Goal: Check status: Check status

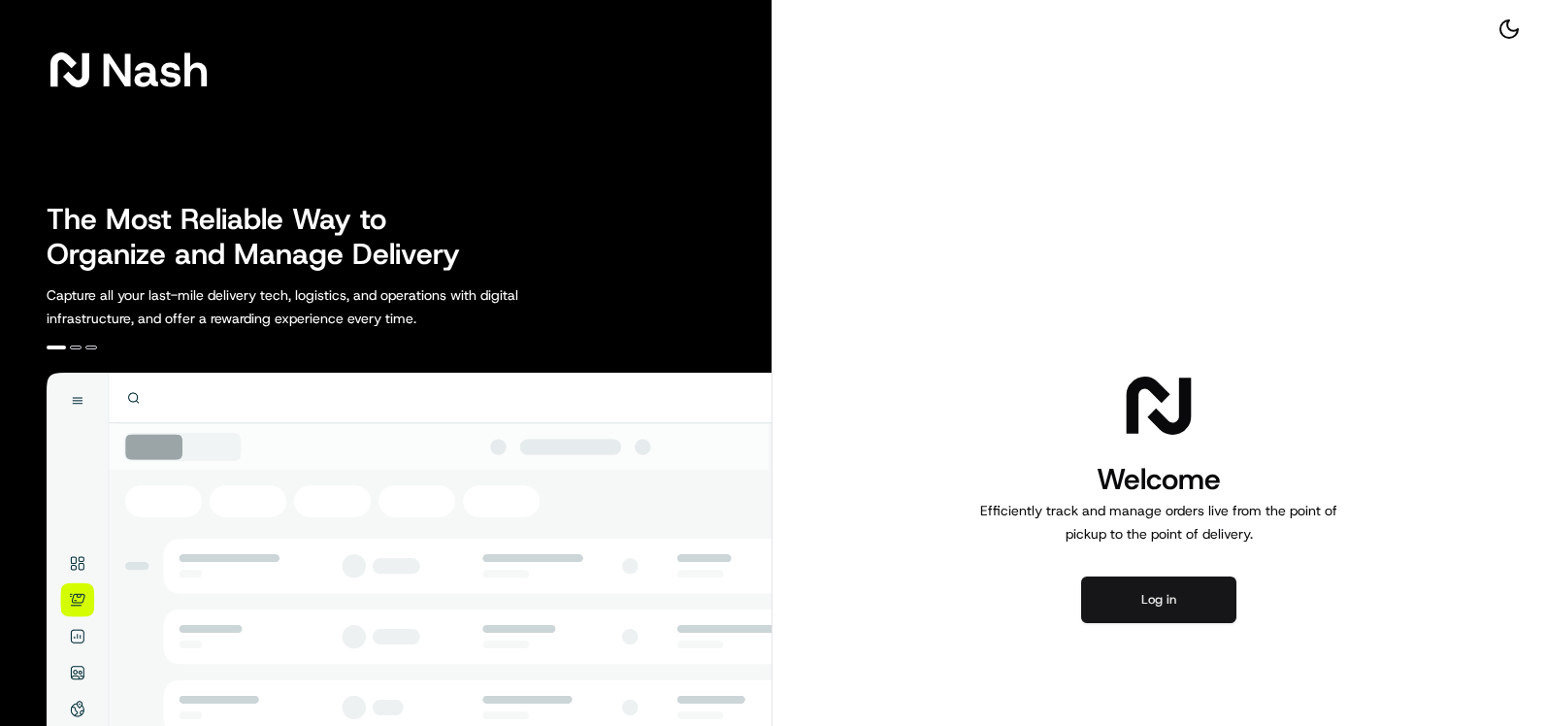
click at [1184, 602] on button "Log in" at bounding box center [1158, 599] width 155 height 47
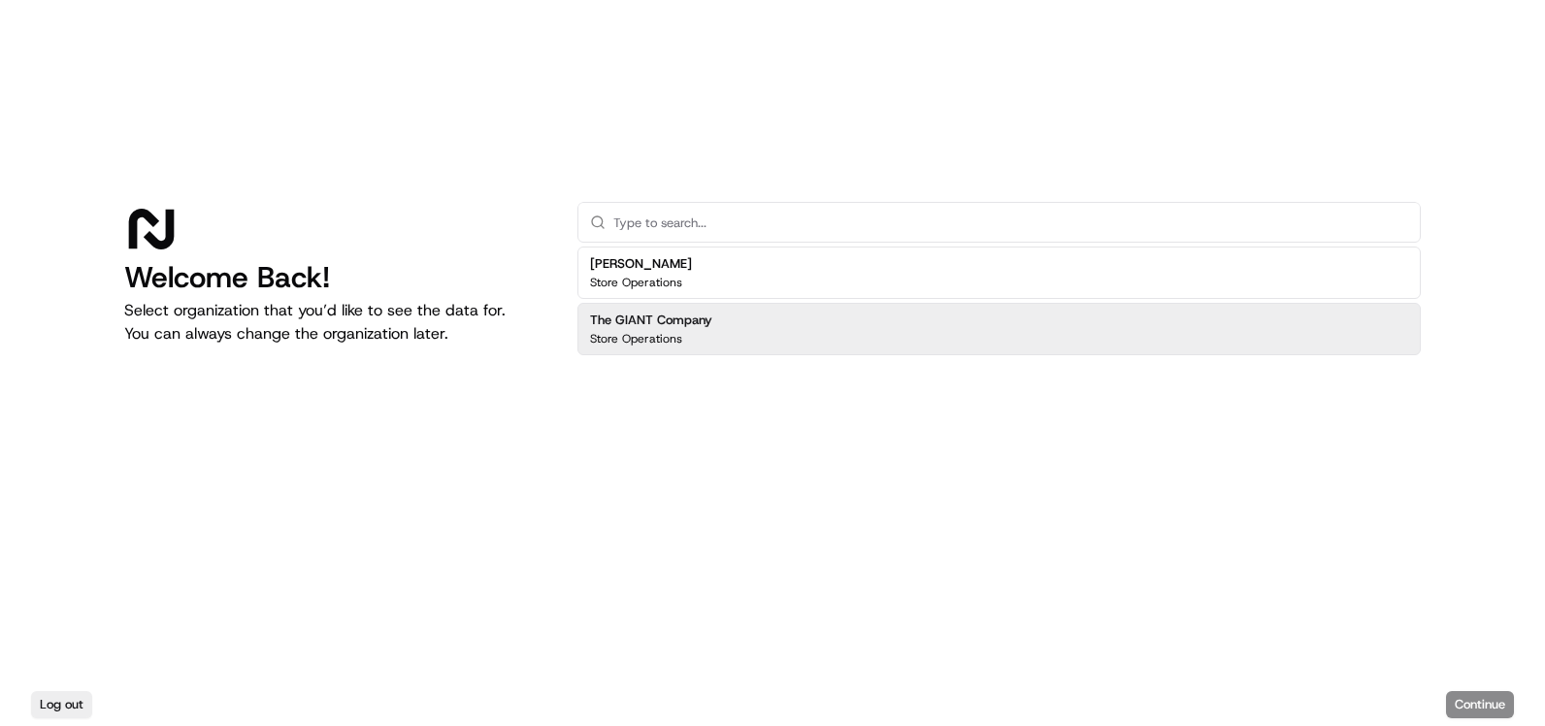
click at [719, 322] on div "The GIANT Company Store Operations" at bounding box center [998, 329] width 843 height 52
click at [1482, 700] on button "Continue" at bounding box center [1480, 704] width 68 height 27
